Goal: Task Accomplishment & Management: Manage account settings

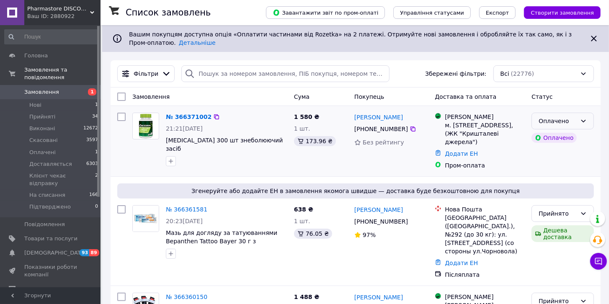
click at [582, 119] on icon at bounding box center [583, 121] width 7 height 7
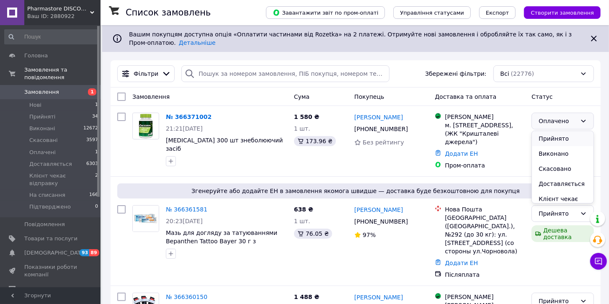
click at [567, 137] on li "Прийнято" at bounding box center [563, 138] width 62 height 15
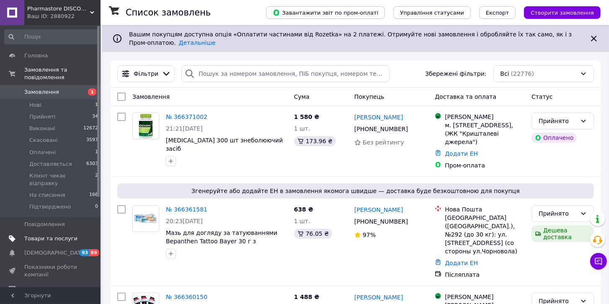
click at [59, 235] on span "Товари та послуги" at bounding box center [50, 239] width 53 height 8
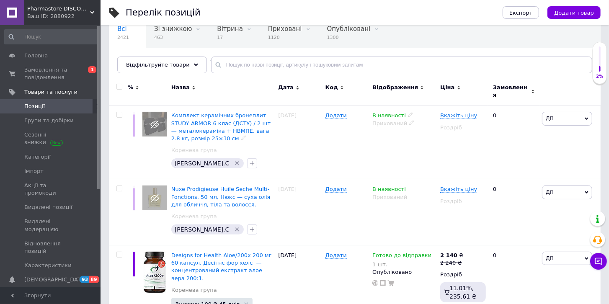
scroll to position [95, 0]
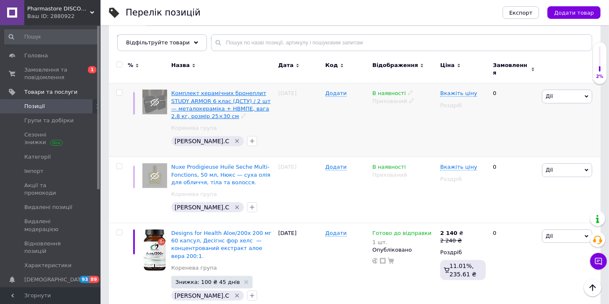
click at [193, 105] on span "Комплект керамічних бронеплит STUDY ARMOR 6 клас (ДСТУ) / 2 шт — металокераміка…" at bounding box center [220, 104] width 99 height 29
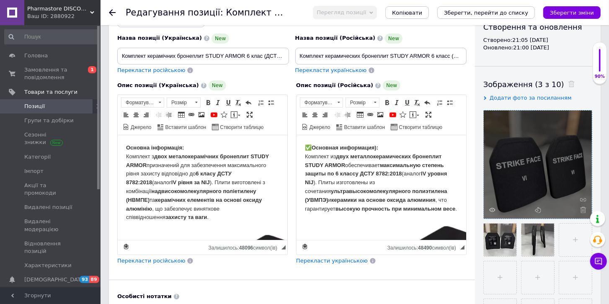
scroll to position [119, 0]
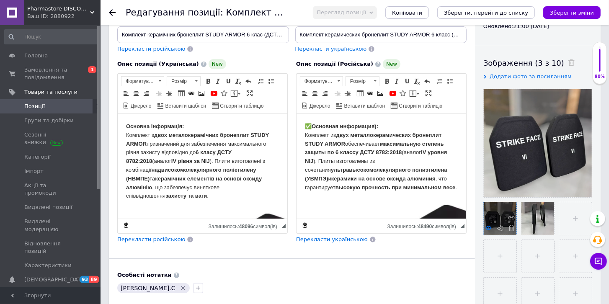
click at [489, 227] on icon at bounding box center [488, 228] width 6 height 6
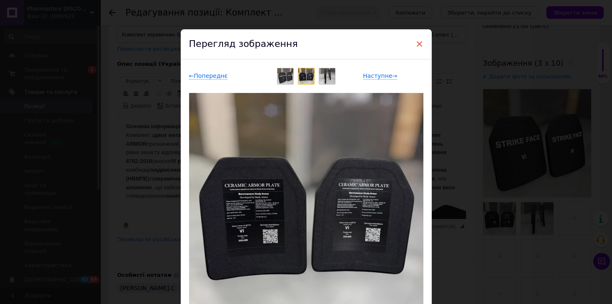
click at [419, 44] on span "×" at bounding box center [420, 44] width 8 height 14
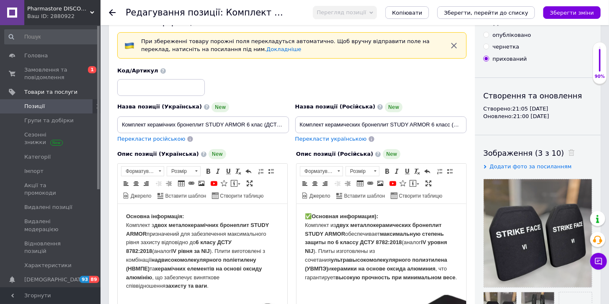
scroll to position [24, 0]
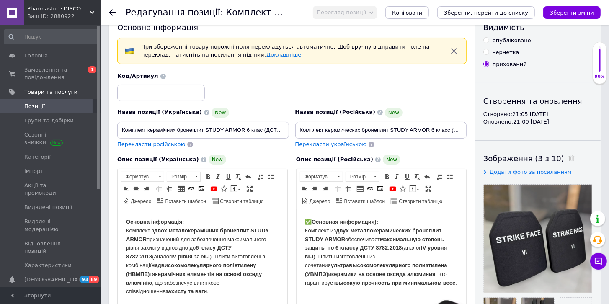
click at [486, 42] on input "опубліковано" at bounding box center [485, 39] width 5 height 5
radio input "true"
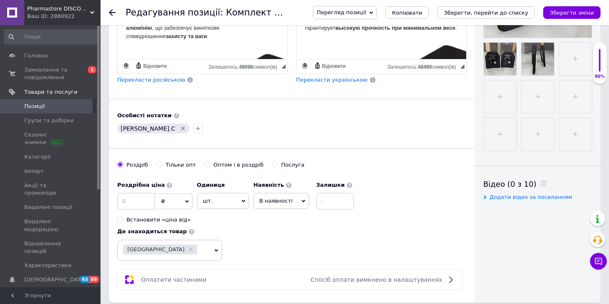
scroll to position [287, 0]
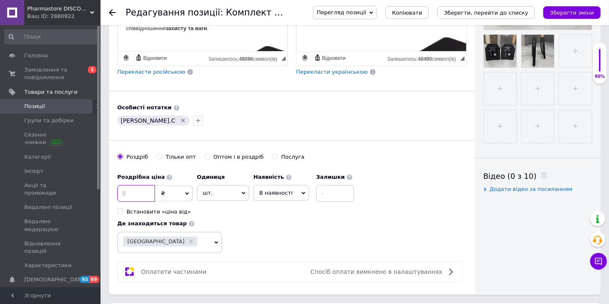
click at [129, 190] on input at bounding box center [136, 193] width 38 height 17
type input "10000"
click at [284, 192] on span "В наявності" at bounding box center [275, 193] width 33 height 6
click at [274, 243] on li "Готово до відправки" at bounding box center [281, 245] width 55 height 19
click at [339, 195] on input at bounding box center [358, 193] width 38 height 17
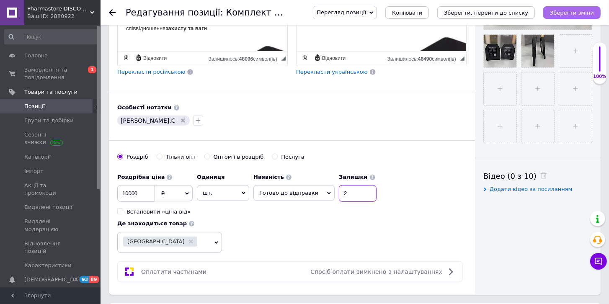
type input "2"
click at [562, 12] on icon "Зберегти зміни" at bounding box center [572, 13] width 44 height 6
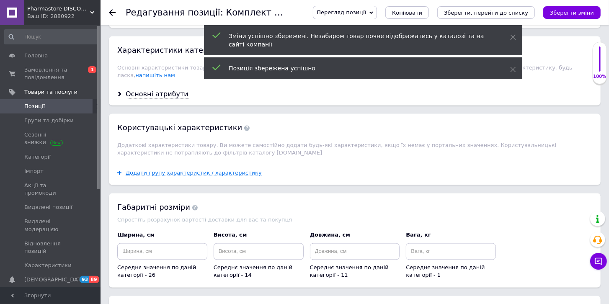
scroll to position [932, 0]
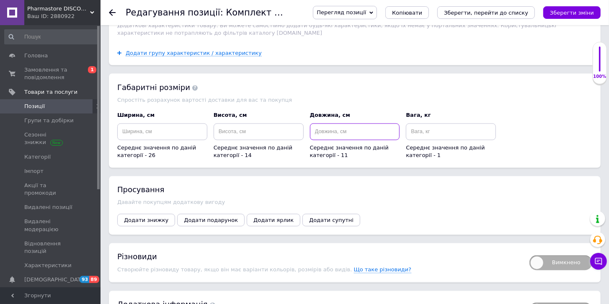
click at [337, 123] on input at bounding box center [355, 131] width 90 height 17
type input "2"
click at [152, 217] on span "Додати знижку" at bounding box center [146, 220] width 44 height 6
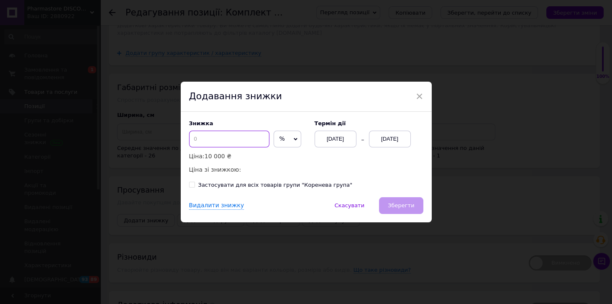
click at [221, 141] on input at bounding box center [229, 139] width 80 height 17
click at [285, 141] on span "%" at bounding box center [288, 139] width 28 height 17
click at [282, 159] on li "₴" at bounding box center [287, 157] width 27 height 12
click at [234, 143] on input at bounding box center [229, 139] width 80 height 17
type input "7"
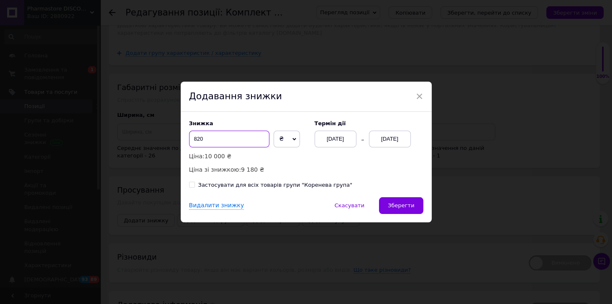
type input "820"
click at [398, 142] on div "[DATE]" at bounding box center [390, 139] width 42 height 17
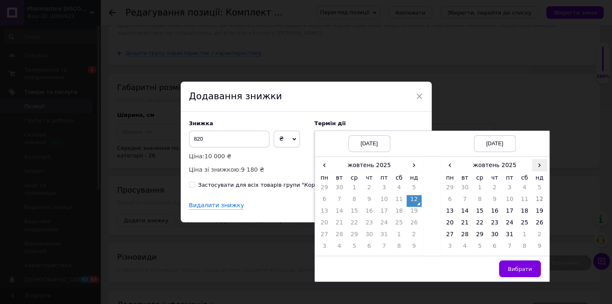
click at [536, 169] on span "›" at bounding box center [539, 165] width 15 height 12
click at [480, 233] on td "26" at bounding box center [480, 236] width 15 height 12
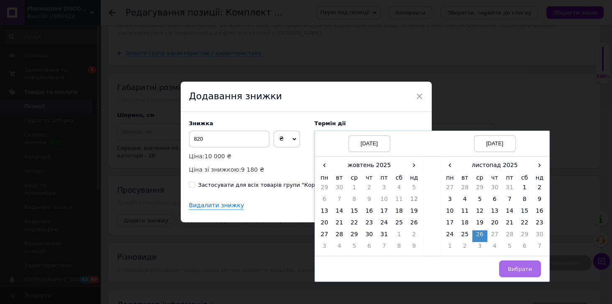
click at [509, 264] on button "Вибрати" at bounding box center [520, 268] width 42 height 17
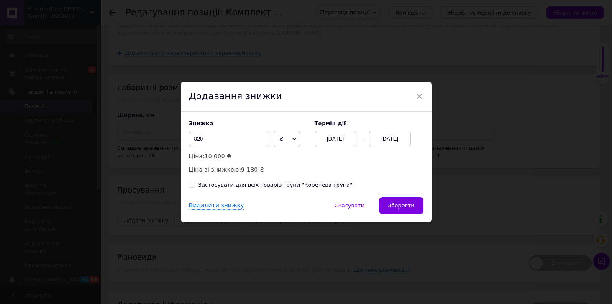
click at [406, 204] on span "Зберегти" at bounding box center [401, 205] width 26 height 6
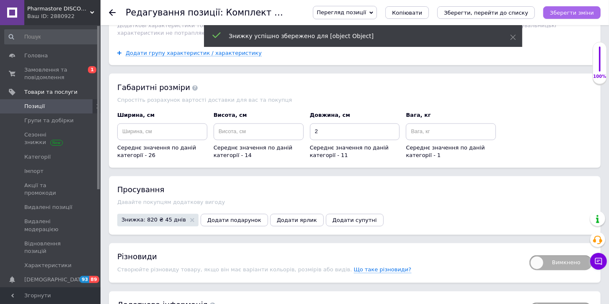
click at [560, 8] on button "Зберегти зміни" at bounding box center [571, 12] width 57 height 13
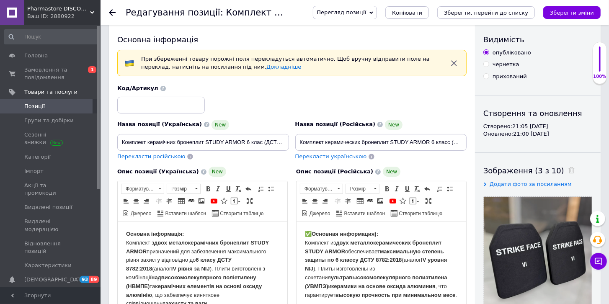
scroll to position [0, 0]
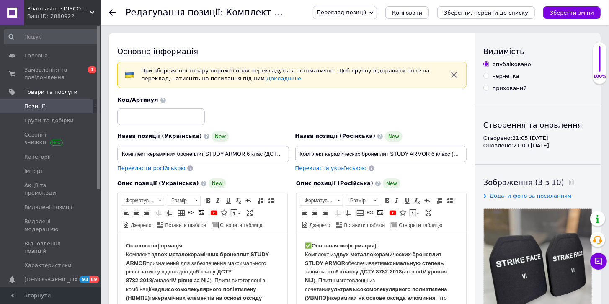
click at [498, 92] on div "Видимість опубліковано чернетка прихований Створення та оновлення Створено: 21:…" at bounding box center [538, 307] width 126 height 548
click at [501, 89] on div "прихований" at bounding box center [509, 89] width 34 height 8
click at [488, 89] on input "прихований" at bounding box center [485, 87] width 5 height 5
radio input "true"
click at [580, 13] on icon "Зберегти зміни" at bounding box center [572, 13] width 44 height 6
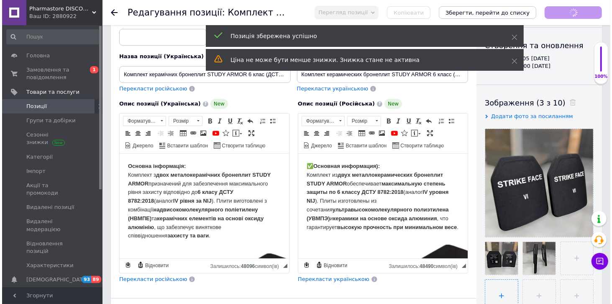
scroll to position [119, 0]
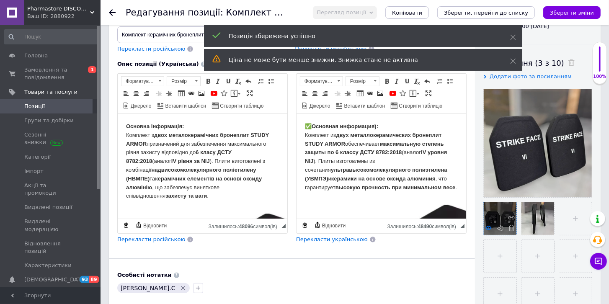
click at [488, 226] on icon at bounding box center [488, 228] width 6 height 6
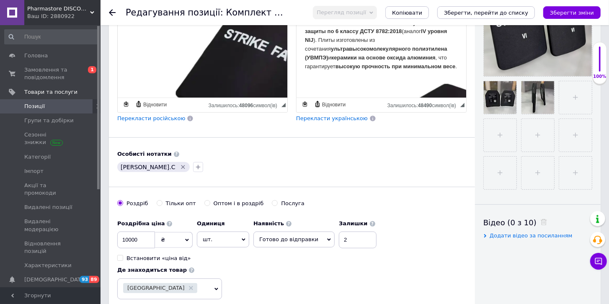
scroll to position [95, 0]
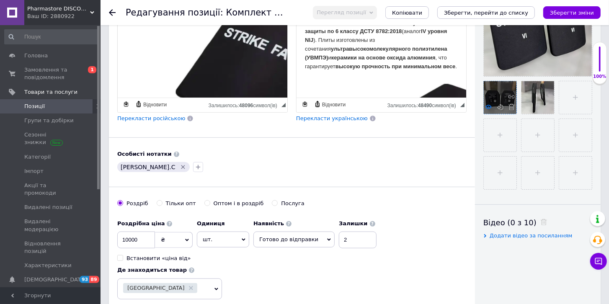
click at [491, 108] on icon at bounding box center [488, 107] width 6 height 6
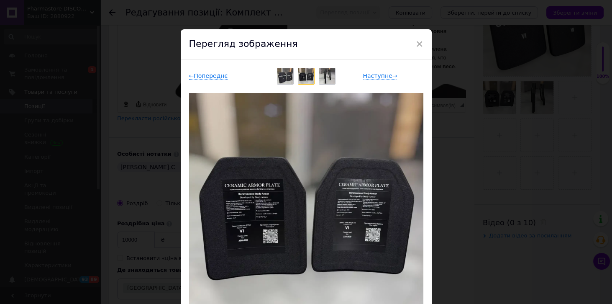
click at [257, 226] on img at bounding box center [306, 210] width 234 height 234
click at [416, 46] on span "×" at bounding box center [420, 44] width 8 height 14
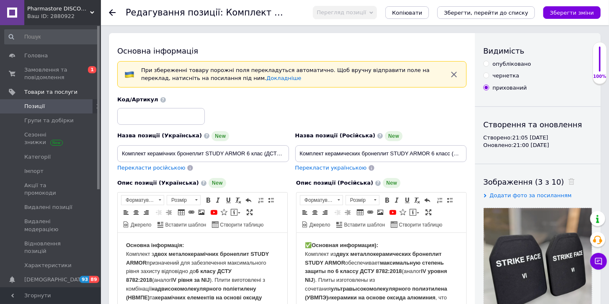
scroll to position [0, 0]
click at [487, 64] on input "опубліковано" at bounding box center [485, 63] width 5 height 5
radio input "true"
click at [570, 13] on icon "Зберегти зміни" at bounding box center [572, 13] width 44 height 6
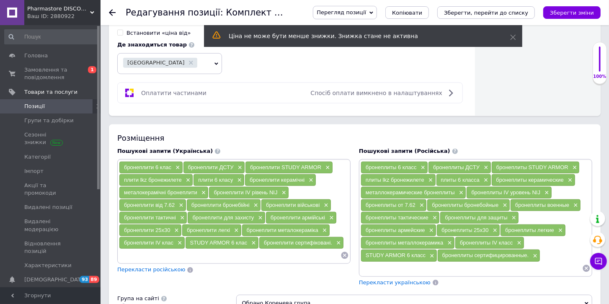
scroll to position [550, 0]
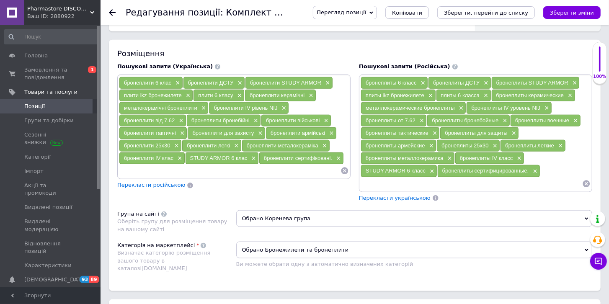
click at [152, 155] on span "бронеплити IV клас" at bounding box center [148, 158] width 49 height 6
click at [154, 155] on span "бронеплити IV клас" at bounding box center [148, 158] width 49 height 6
drag, startPoint x: 122, startPoint y: 150, endPoint x: 173, endPoint y: 152, distance: 51.1
click at [173, 152] on div "бронеплити IV клас ×" at bounding box center [151, 158] width 65 height 12
copy span "бронеплити IV клас"
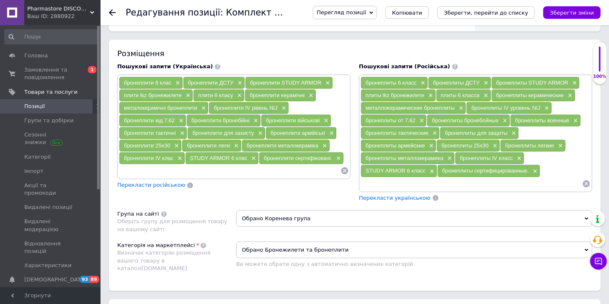
click at [155, 164] on input at bounding box center [229, 170] width 221 height 13
paste input "бронеплити IV клас"
click at [153, 164] on input "бронеплити IV клас" at bounding box center [229, 170] width 221 height 13
paste input "I"
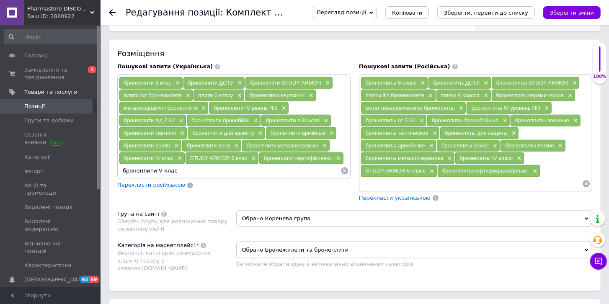
type input "бронеплити VI клас"
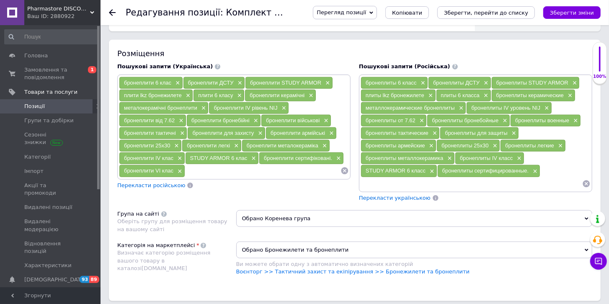
click at [251, 105] on span "бронеплити IV рівень NIJ" at bounding box center [245, 108] width 64 height 6
drag, startPoint x: 213, startPoint y: 101, endPoint x: 276, endPoint y: 101, distance: 62.8
click at [276, 105] on span "бронеплити IV рівень NIJ" at bounding box center [245, 108] width 64 height 6
copy span "бронеплити IV рівень NIJ"
click at [208, 164] on input at bounding box center [262, 170] width 155 height 13
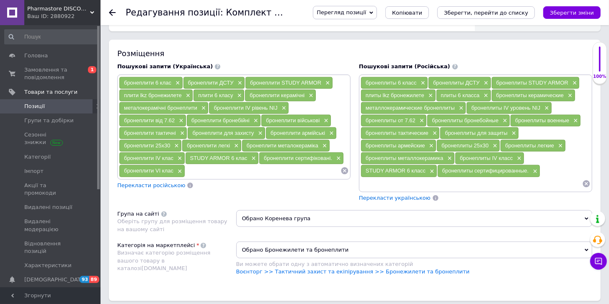
paste input "бронеплити IV рівень NIJ"
click at [223, 164] on input "бронеплити IV рівень NIJ" at bounding box center [262, 170] width 155 height 13
paste input "бронеплити IV рівень NIJ"
drag, startPoint x: 320, startPoint y: 164, endPoint x: 181, endPoint y: 160, distance: 139.0
click at [181, 160] on div "бронеплити 6 клас × бронеплити ДСТУ × бронеплити STUDY ARMOR × плити lkz бронеж…" at bounding box center [234, 127] width 230 height 101
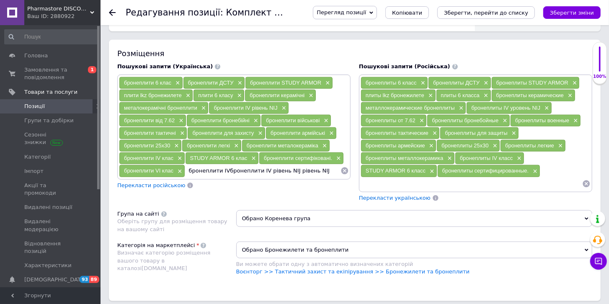
paste input
click at [219, 164] on input "бронеплити IV рівень NIJ" at bounding box center [262, 170] width 155 height 13
paste input "I"
type input "бронеплити VI рівень NIJ"
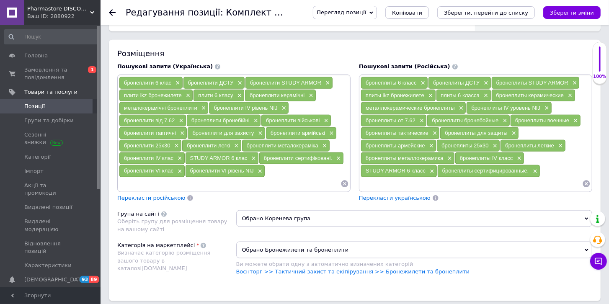
click at [570, 19] on div "Перегляд позиції Зберегти та переглянути на сайті Зберегти та переглянути на ма…" at bounding box center [448, 12] width 304 height 25
click at [570, 15] on icon "Зберегти зміни" at bounding box center [572, 13] width 44 height 6
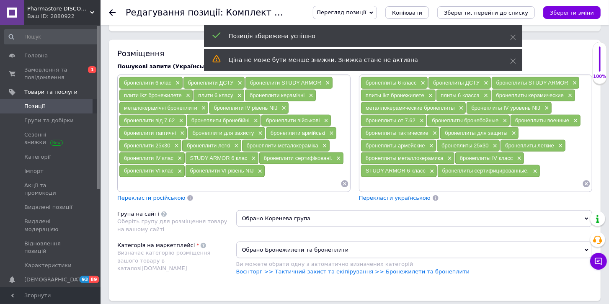
click at [174, 177] on input at bounding box center [229, 183] width 221 height 13
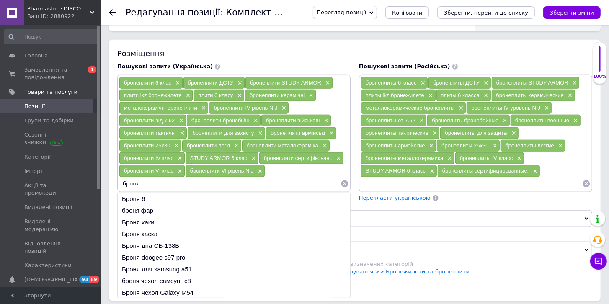
type input "броня 6"
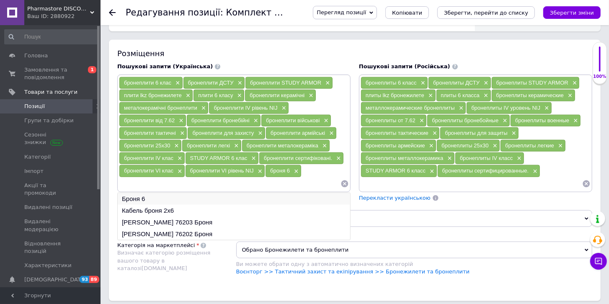
click at [139, 193] on li "Броня 6" at bounding box center [234, 199] width 232 height 12
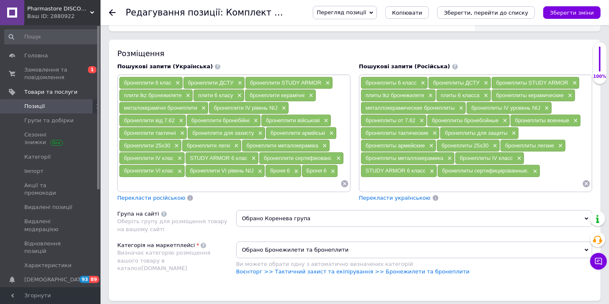
click at [149, 181] on div "бронеплити 6 клас × бронеплити ДСТУ × бронеплити STUDY ARMOR × плити lkz бронеж…" at bounding box center [233, 133] width 233 height 118
click at [149, 177] on input at bounding box center [229, 183] width 221 height 13
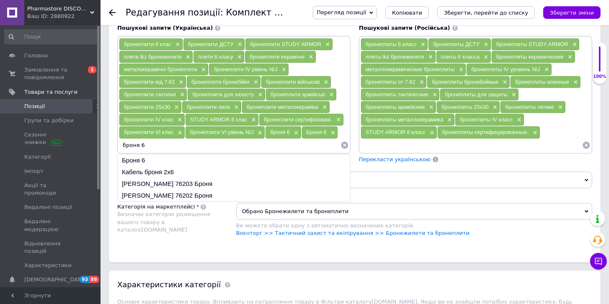
scroll to position [598, 0]
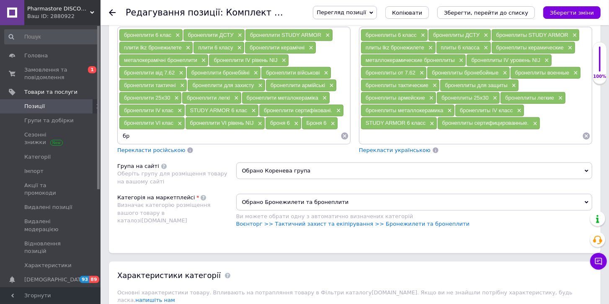
type input "б"
click at [399, 130] on input at bounding box center [470, 136] width 221 height 13
click at [558, 12] on icon "Зберегти зміни" at bounding box center [572, 13] width 44 height 6
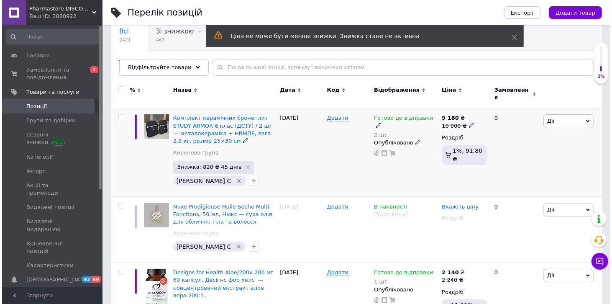
scroll to position [72, 0]
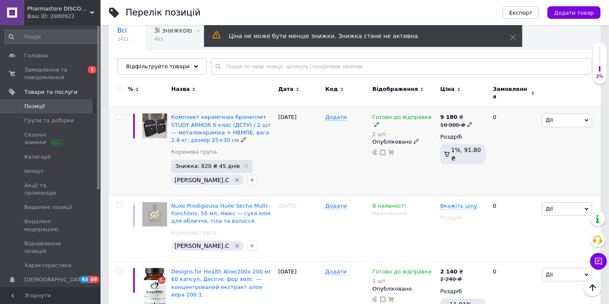
click at [561, 117] on span "Дії" at bounding box center [567, 119] width 50 height 13
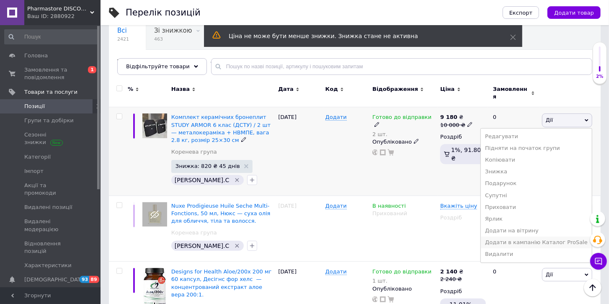
click at [516, 239] on li "Додати в кампанію Каталог ProSale" at bounding box center [535, 242] width 111 height 12
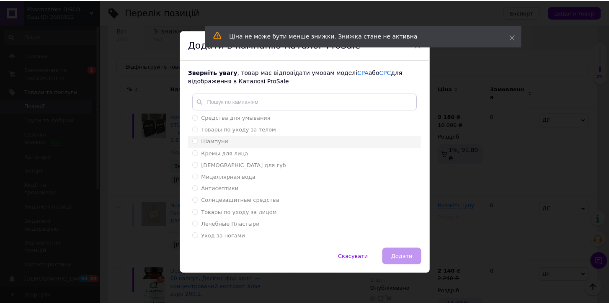
scroll to position [75, 0]
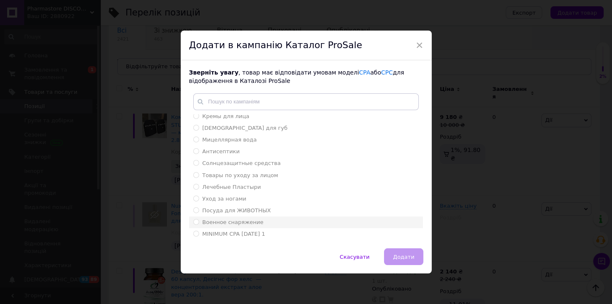
click at [246, 219] on span "Военное снаряжение" at bounding box center [233, 222] width 61 height 6
click at [199, 219] on input "Военное снаряжение" at bounding box center [195, 221] width 5 height 5
radio input "true"
click at [399, 259] on span "Додати" at bounding box center [403, 257] width 21 height 6
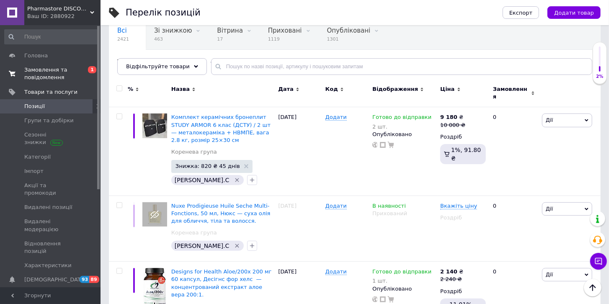
click at [47, 73] on span "Замовлення та повідомлення" at bounding box center [50, 73] width 53 height 15
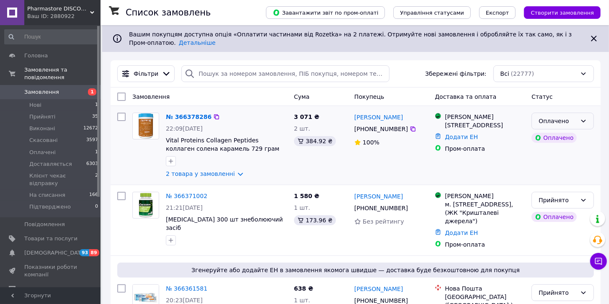
click at [582, 123] on icon at bounding box center [583, 121] width 7 height 7
click at [557, 139] on li "Прийнято" at bounding box center [563, 138] width 62 height 15
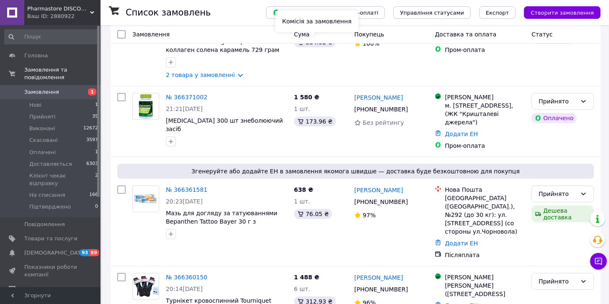
scroll to position [119, 0]
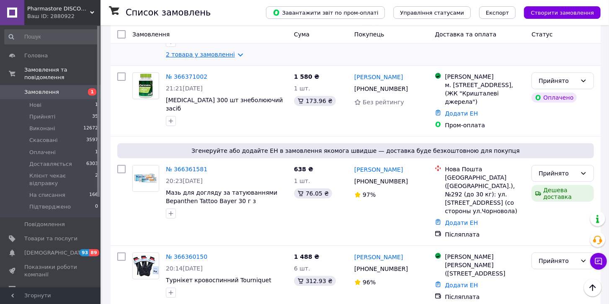
click at [231, 54] on link "2 товара у замовленні" at bounding box center [200, 54] width 69 height 7
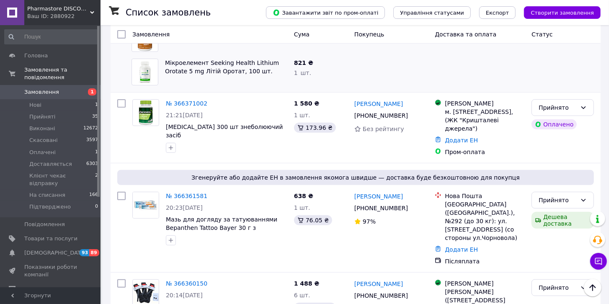
scroll to position [167, 0]
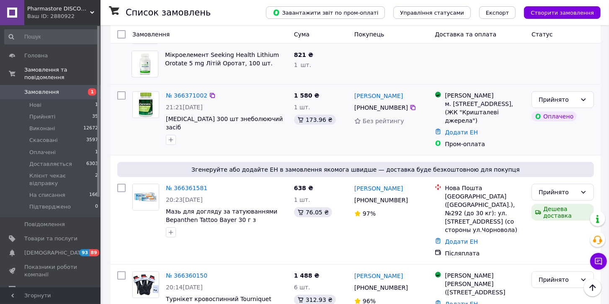
drag, startPoint x: 247, startPoint y: 103, endPoint x: 252, endPoint y: 105, distance: 5.5
click at [252, 105] on div "21:21, 12.10.2025" at bounding box center [226, 107] width 121 height 8
click at [41, 99] on li "Нові 1" at bounding box center [51, 105] width 103 height 12
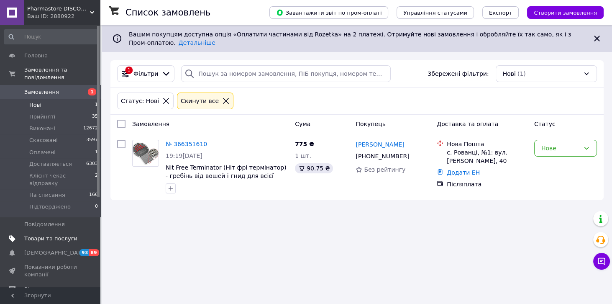
click at [54, 235] on span "Товари та послуги" at bounding box center [50, 239] width 53 height 8
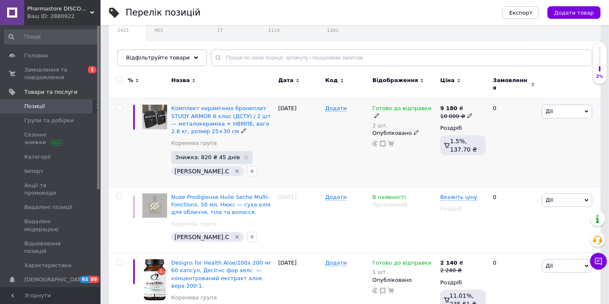
scroll to position [119, 0]
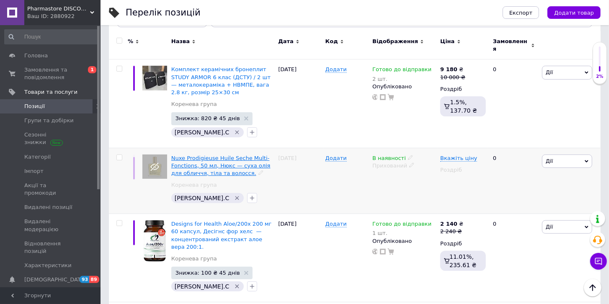
click at [207, 157] on span "Nuxe Prodigieuse Huile Seche Multi-Fonctions, 50 мл, Нюкс — суха олія для облич…" at bounding box center [220, 165] width 99 height 21
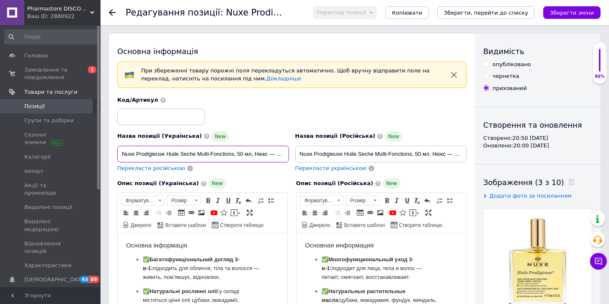
drag, startPoint x: 121, startPoint y: 152, endPoint x: 177, endPoint y: 154, distance: 57.0
click at [177, 154] on input "Nuxe Prodigieuse Huile Seche Multi-Fonctions, 50 мл, Нюкс — суха олія для облич…" at bounding box center [203, 154] width 172 height 17
click at [491, 61] on label "опубліковано" at bounding box center [507, 65] width 48 height 8
click at [488, 61] on input "опубліковано" at bounding box center [485, 63] width 5 height 5
radio input "true"
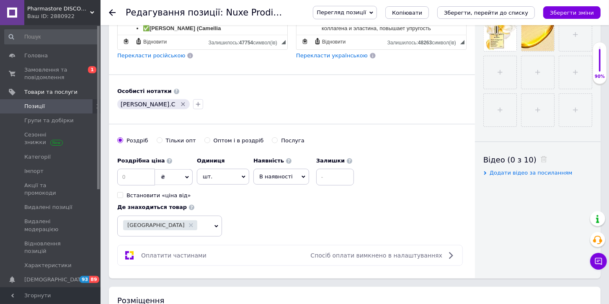
scroll to position [311, 0]
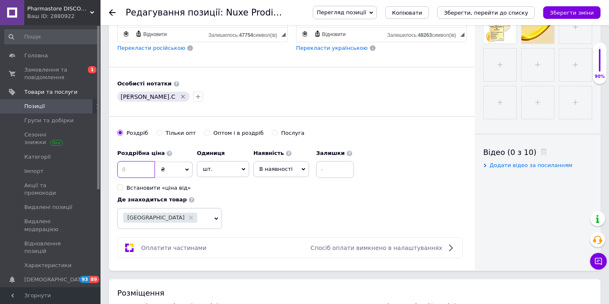
click at [120, 162] on input at bounding box center [136, 169] width 38 height 17
type input "1271"
click at [272, 166] on span "В наявності" at bounding box center [275, 169] width 33 height 6
click at [277, 212] on li "Готово до відправки" at bounding box center [281, 221] width 55 height 19
click at [339, 171] on input at bounding box center [358, 169] width 38 height 17
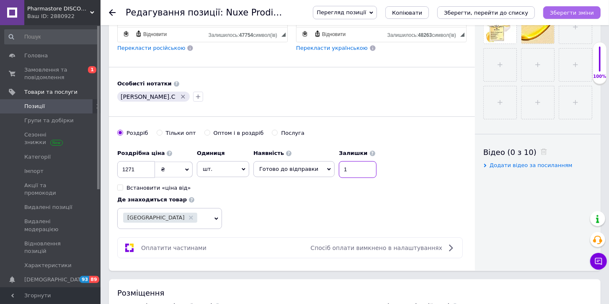
type input "1"
click at [567, 13] on icon "Зберегти зміни" at bounding box center [572, 13] width 44 height 6
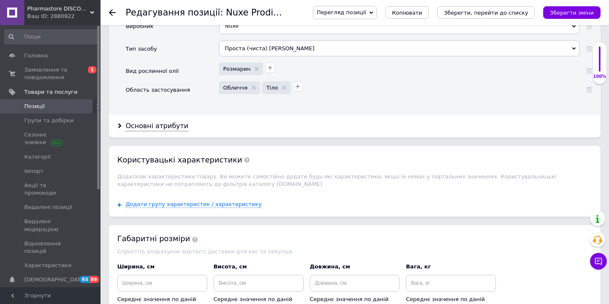
scroll to position [956, 0]
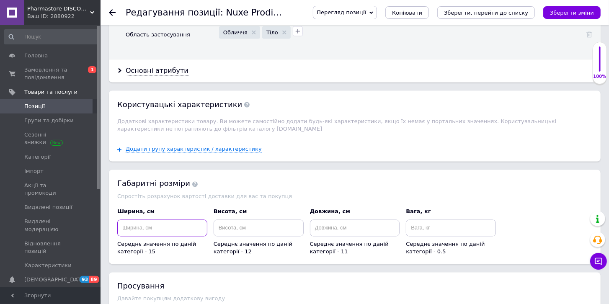
click at [153, 220] on input at bounding box center [162, 228] width 90 height 17
type input "8"
click at [255, 220] on input at bounding box center [258, 228] width 90 height 17
type input "6"
click at [323, 220] on input at bounding box center [355, 228] width 90 height 17
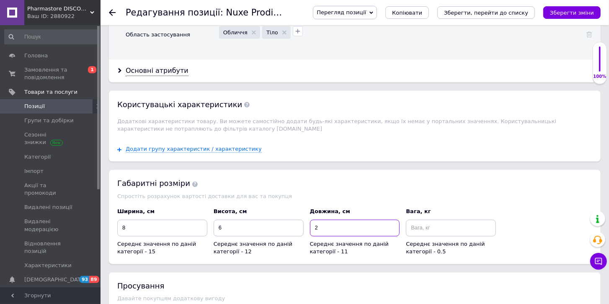
type input "2"
click at [400, 205] on div "Довжина, см 2 Середнє значення по даній категорії - 11" at bounding box center [354, 232] width 96 height 54
click at [413, 220] on input at bounding box center [451, 228] width 90 height 17
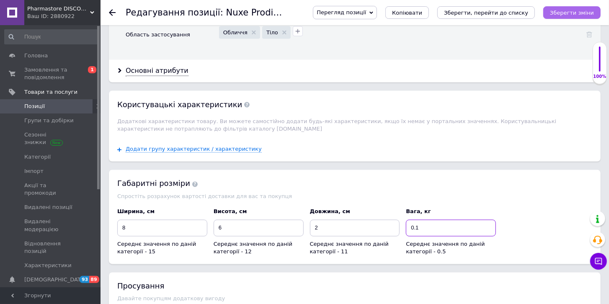
type input "0.1"
click at [578, 6] on button "Зберегти зміни" at bounding box center [571, 12] width 57 height 13
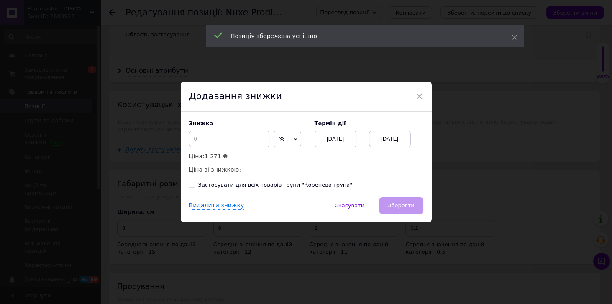
click at [292, 143] on span "%" at bounding box center [288, 139] width 28 height 17
click at [281, 153] on li "₴" at bounding box center [287, 157] width 27 height 12
click at [239, 142] on input at bounding box center [229, 139] width 80 height 17
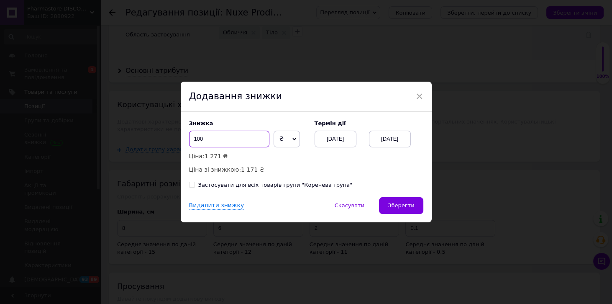
type input "100"
click at [401, 138] on div "[DATE]" at bounding box center [390, 139] width 42 height 17
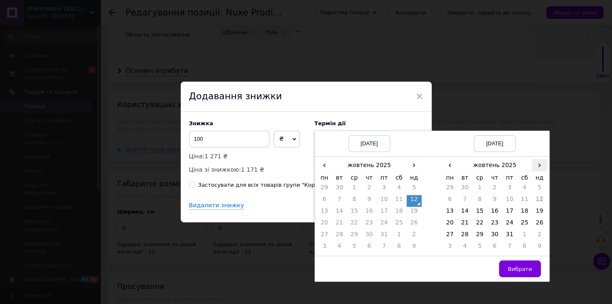
click at [539, 164] on span "›" at bounding box center [539, 165] width 15 height 12
click at [483, 236] on td "26" at bounding box center [480, 236] width 15 height 12
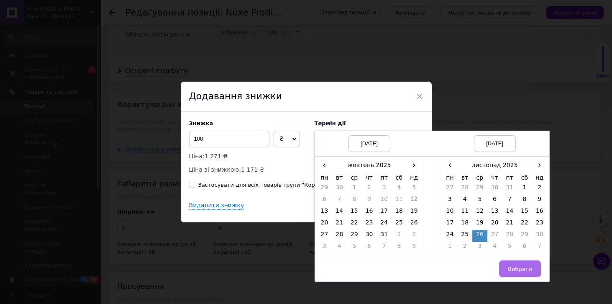
click at [506, 262] on button "Вибрати" at bounding box center [520, 268] width 42 height 17
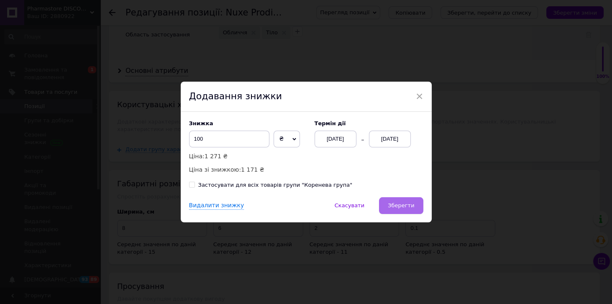
click at [409, 212] on button "Зберегти" at bounding box center [401, 205] width 44 height 17
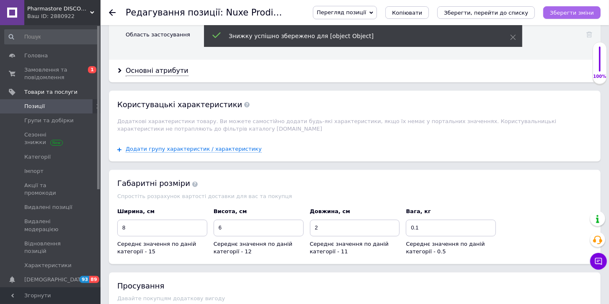
click at [562, 15] on icon "Зберегти зміни" at bounding box center [572, 13] width 44 height 6
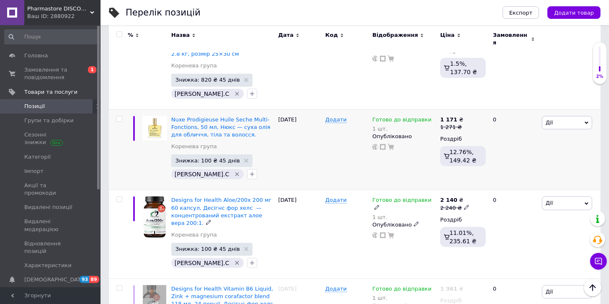
scroll to position [167, 0]
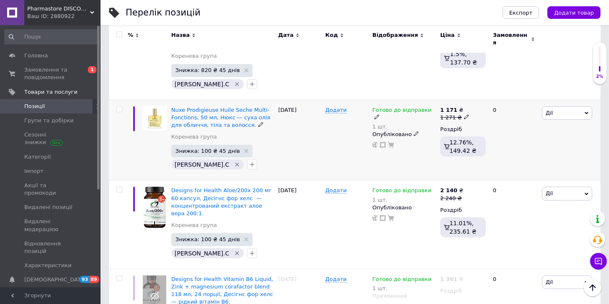
click at [559, 106] on span "Дії" at bounding box center [567, 112] width 50 height 13
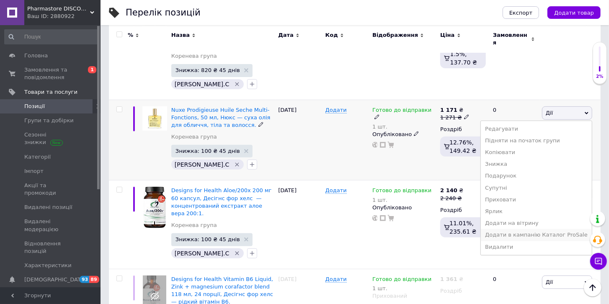
click at [522, 232] on li "Додати в кампанію Каталог ProSale" at bounding box center [535, 235] width 111 height 12
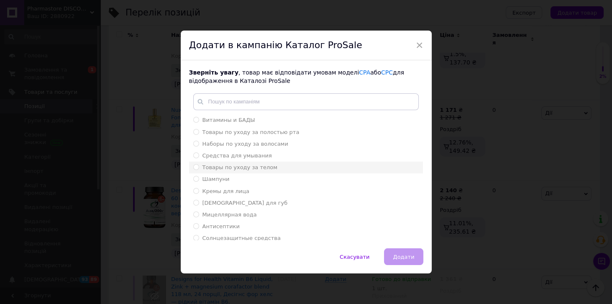
click at [259, 168] on span "Товары по уходу за телом" at bounding box center [240, 167] width 75 height 6
click at [199, 168] on input "Товары по уходу за телом" at bounding box center [195, 166] width 5 height 5
radio input "true"
click at [403, 259] on span "Додати" at bounding box center [403, 257] width 21 height 6
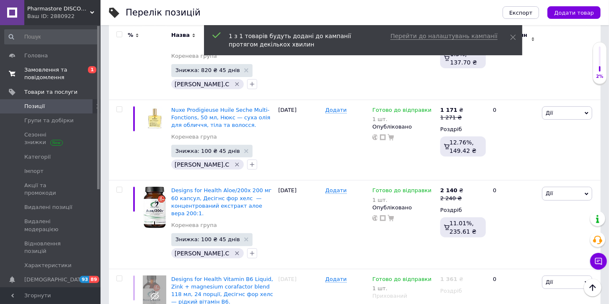
click at [41, 75] on span "Замовлення та повідомлення" at bounding box center [50, 73] width 53 height 15
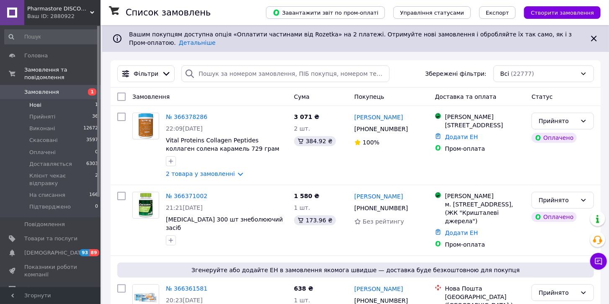
click at [35, 101] on span "Нові" at bounding box center [35, 105] width 12 height 8
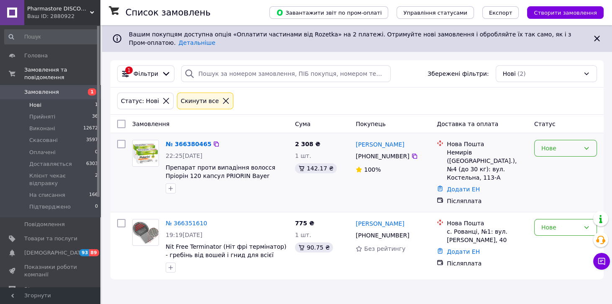
click at [573, 152] on div "Нове" at bounding box center [565, 148] width 63 height 17
click at [567, 167] on li "Прийнято" at bounding box center [566, 165] width 62 height 15
click at [34, 101] on span "Нові" at bounding box center [35, 105] width 12 height 8
click at [40, 88] on link "Замовлення 1" at bounding box center [51, 92] width 103 height 14
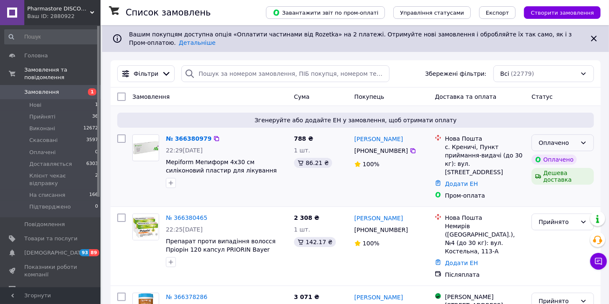
click at [564, 142] on div "Оплачено" at bounding box center [557, 142] width 38 height 9
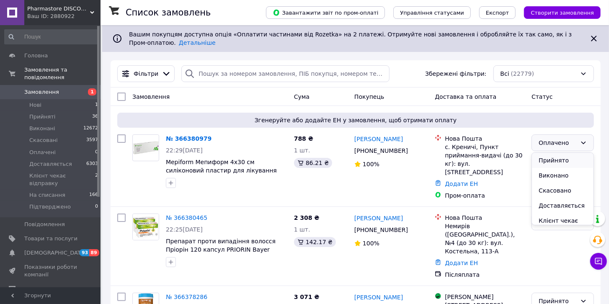
click at [558, 159] on li "Прийнято" at bounding box center [563, 160] width 62 height 15
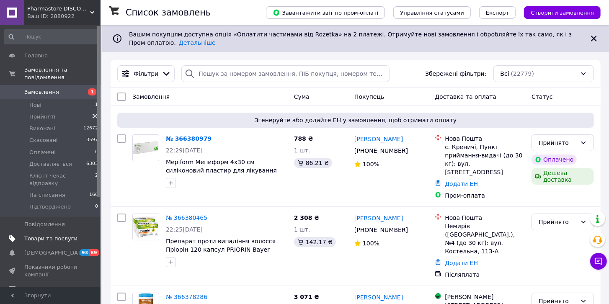
click at [44, 235] on span "Товари та послуги" at bounding box center [50, 239] width 53 height 8
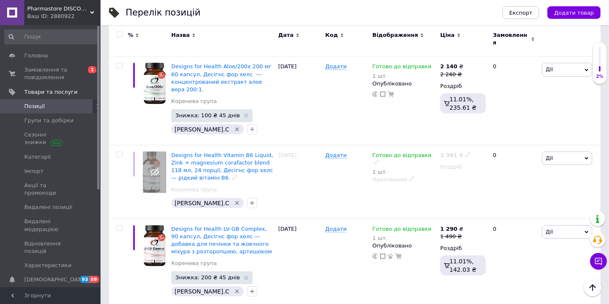
scroll to position [311, 0]
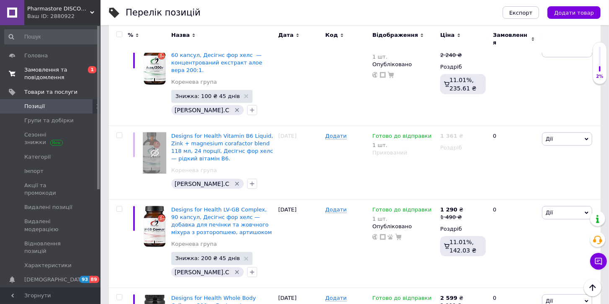
click at [39, 69] on span "Замовлення та повідомлення" at bounding box center [50, 73] width 53 height 15
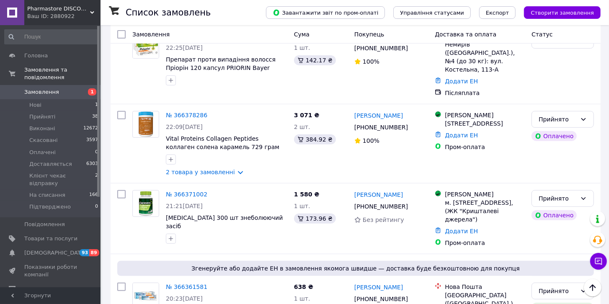
scroll to position [191, 0]
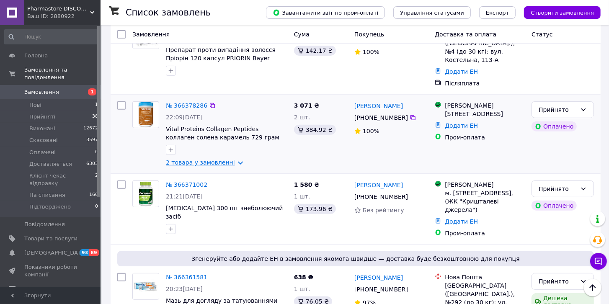
click at [231, 159] on link "2 товара у замовленні" at bounding box center [200, 162] width 69 height 7
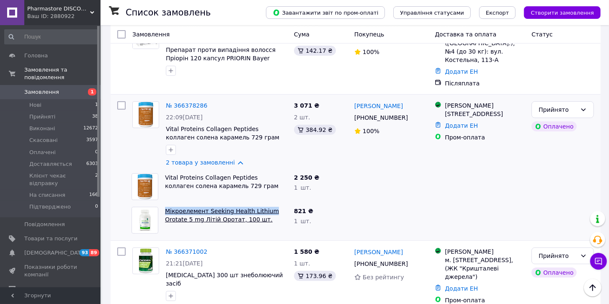
drag, startPoint x: 163, startPoint y: 194, endPoint x: 265, endPoint y: 193, distance: 101.7
click at [265, 203] on div "Мікроелемент Seeking Health Lithium Orotate 5 mg Літій Оротат, 100 шт." at bounding box center [226, 219] width 129 height 33
copy link "Мікроелемент Seeking Health Lithium"
click at [70, 231] on link "Товари та послуги" at bounding box center [51, 238] width 103 height 14
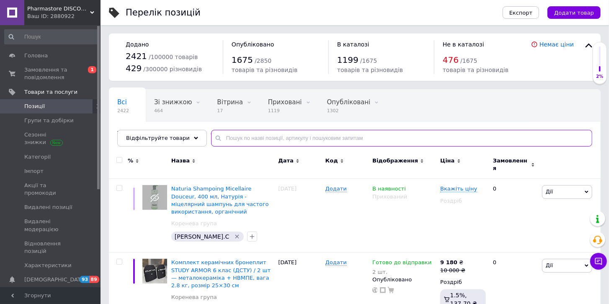
click at [238, 136] on input "text" at bounding box center [401, 138] width 381 height 17
paste input "Мікроелемент Seeking Health Lithium"
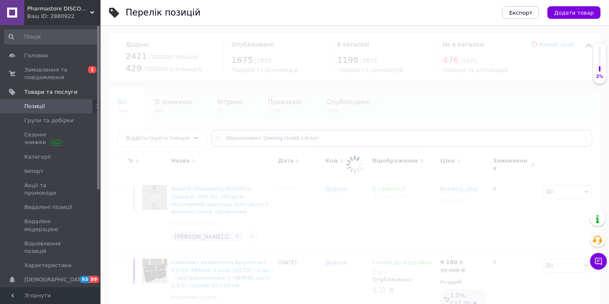
type input "Мікроелемент Seeking Health Lithium"
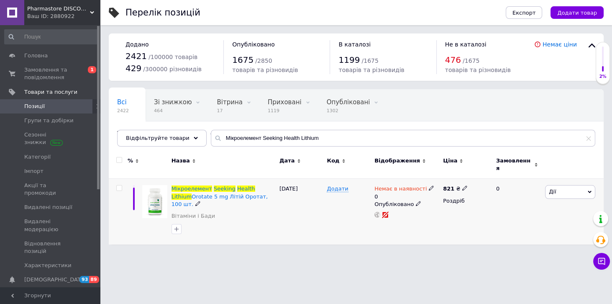
click at [569, 187] on span "Дії" at bounding box center [570, 191] width 50 height 13
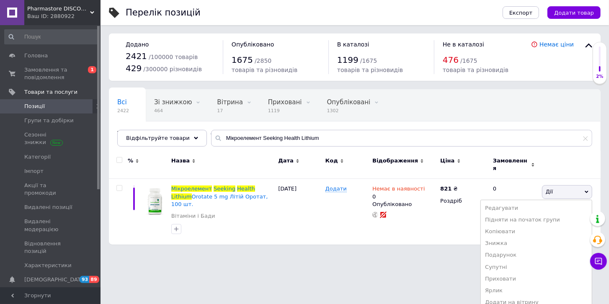
scroll to position [24, 0]
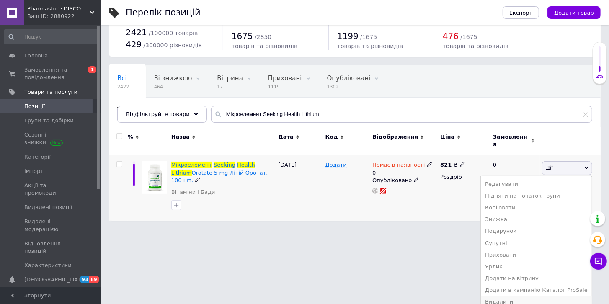
click at [502, 298] on li "Видалити" at bounding box center [535, 302] width 111 height 12
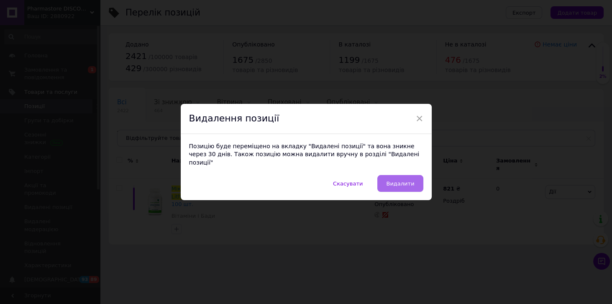
click at [411, 181] on span "Видалити" at bounding box center [400, 183] width 28 height 6
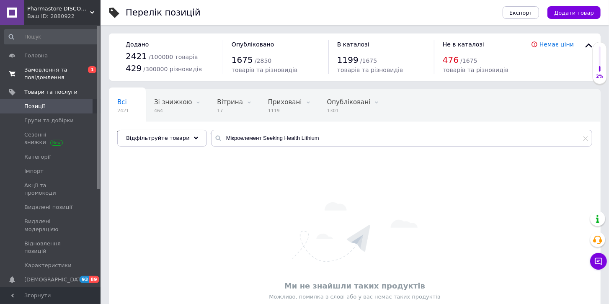
click at [45, 77] on span "Замовлення та повідомлення" at bounding box center [50, 73] width 53 height 15
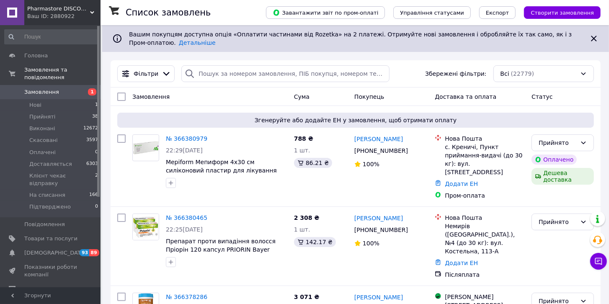
click at [55, 88] on span "Замовлення" at bounding box center [50, 92] width 53 height 8
click at [35, 101] on span "Нові" at bounding box center [35, 105] width 12 height 8
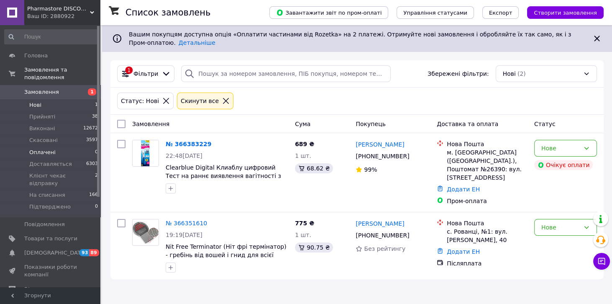
click at [46, 149] on span "Оплачені" at bounding box center [42, 153] width 26 height 8
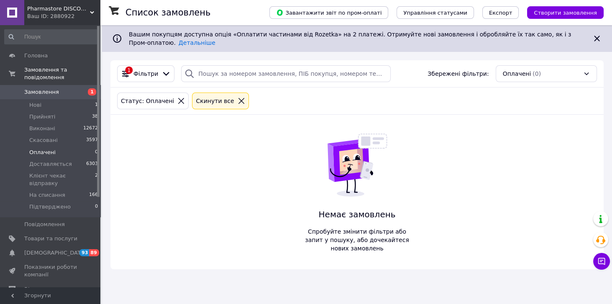
click at [48, 88] on span "Замовлення" at bounding box center [41, 92] width 35 height 8
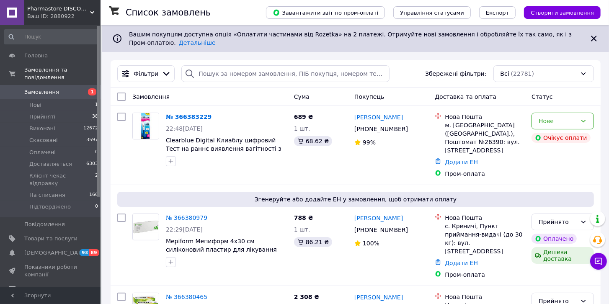
click at [57, 88] on span "Замовлення" at bounding box center [50, 92] width 53 height 8
click at [32, 101] on span "Нові" at bounding box center [35, 105] width 12 height 8
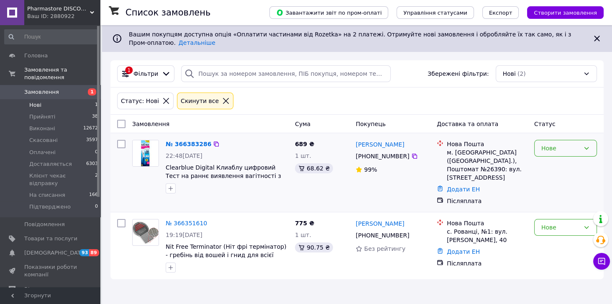
click at [548, 151] on div "Нове" at bounding box center [561, 148] width 39 height 9
click at [548, 166] on li "Прийнято" at bounding box center [566, 165] width 62 height 15
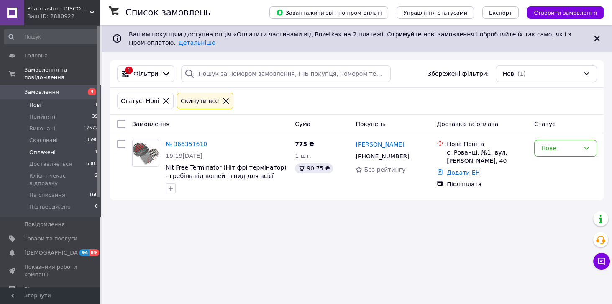
click at [46, 149] on span "Оплачені" at bounding box center [42, 153] width 26 height 8
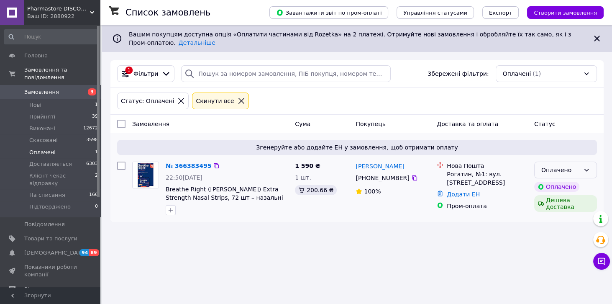
click at [578, 169] on div "Оплачено" at bounding box center [561, 169] width 39 height 9
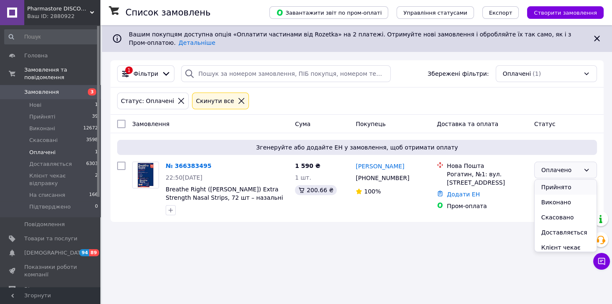
click at [566, 186] on li "Прийнято" at bounding box center [566, 187] width 62 height 15
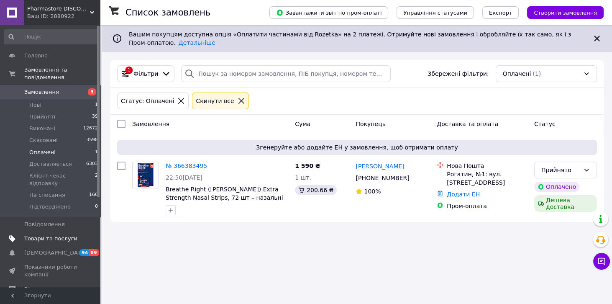
click at [63, 235] on span "Товари та послуги" at bounding box center [50, 239] width 53 height 8
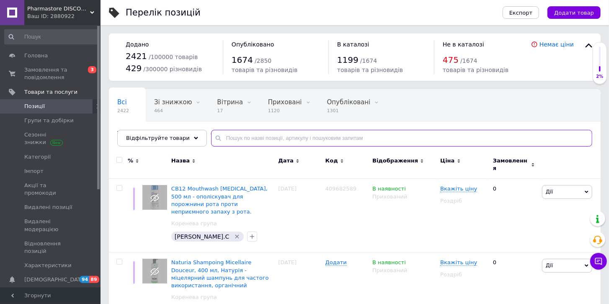
click at [233, 136] on input "text" at bounding box center [401, 138] width 381 height 17
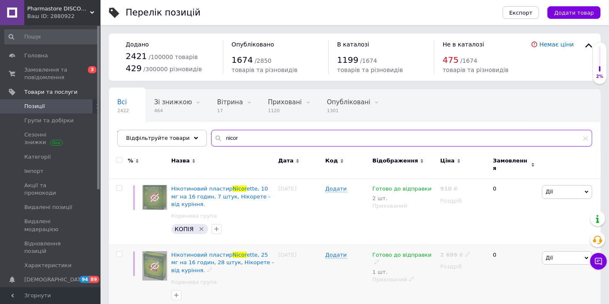
type input "nicor"
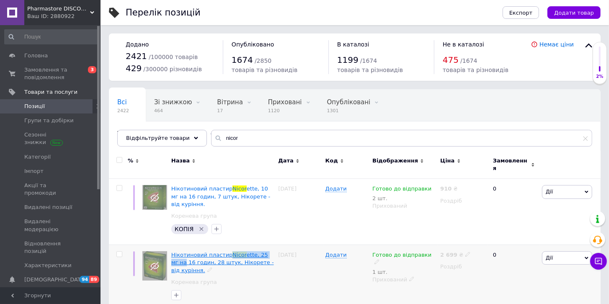
drag, startPoint x: 274, startPoint y: 243, endPoint x: 226, endPoint y: 244, distance: 47.7
click at [226, 245] on div "Нікотиновий пластир Nicor ette, 25 мг на 16 годин, 28 штук, Нікорете - від курі…" at bounding box center [222, 278] width 107 height 66
copy span "Nicor ette, 25 мг на"
